Goal: Information Seeking & Learning: Check status

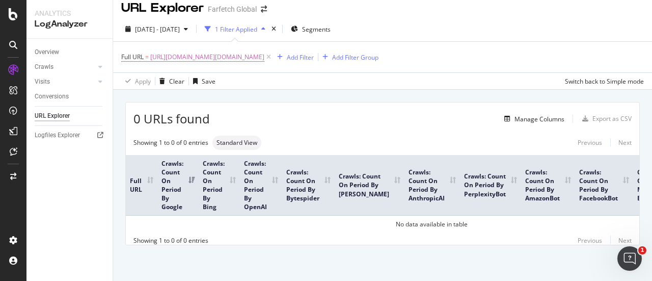
scroll to position [2, 0]
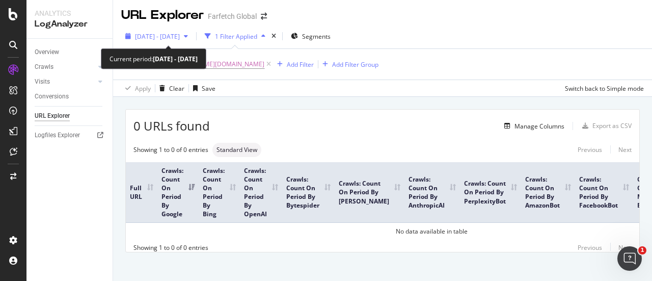
click at [180, 36] on span "[DATE] - [DATE]" at bounding box center [157, 36] width 45 height 9
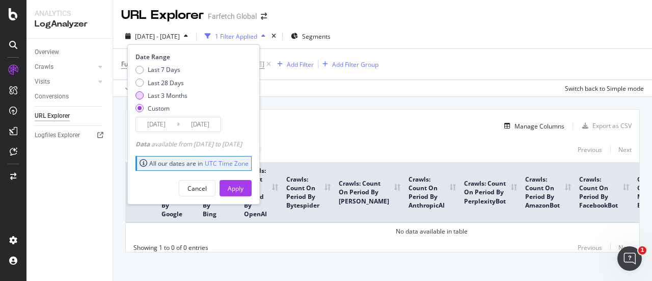
click at [169, 96] on div "Last 3 Months" at bounding box center [168, 95] width 40 height 9
type input "[DATE]"
click at [244, 189] on div "Apply" at bounding box center [236, 188] width 16 height 9
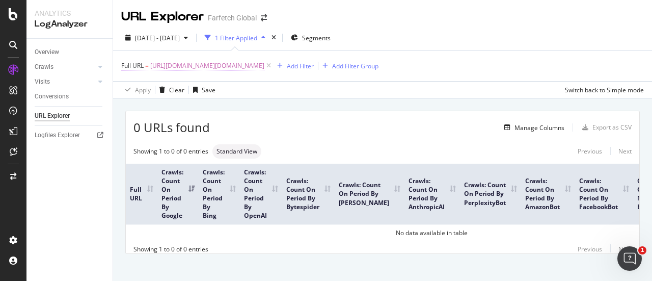
click at [202, 67] on span "[URL][DOMAIN_NAME][DOMAIN_NAME]" at bounding box center [207, 66] width 114 height 14
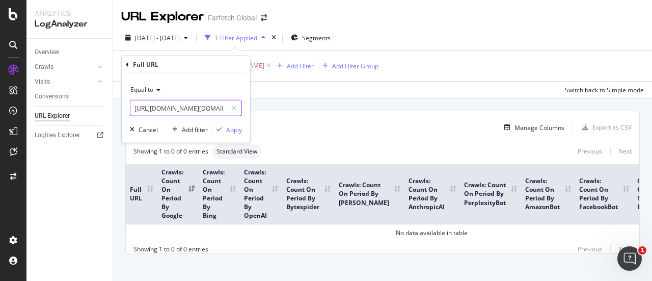
click at [221, 110] on input "[URL][DOMAIN_NAME][DOMAIN_NAME]" at bounding box center [178, 108] width 96 height 16
type input "[URL][DOMAIN_NAME]"
click at [236, 133] on div "Apply" at bounding box center [234, 129] width 16 height 9
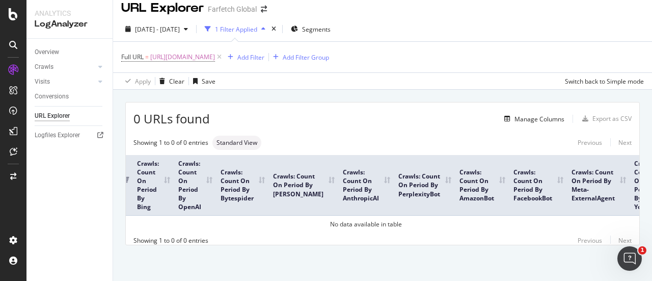
scroll to position [0, 89]
